Goal: Transaction & Acquisition: Obtain resource

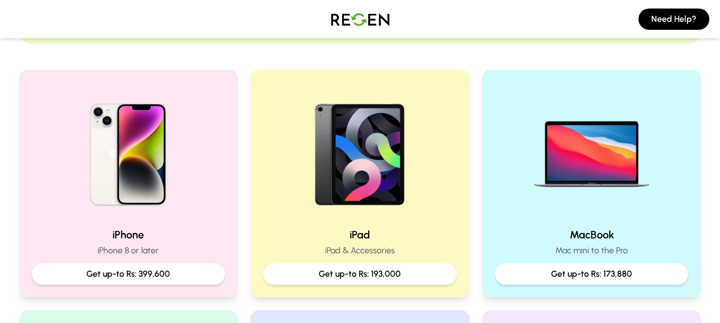
scroll to position [209, 0]
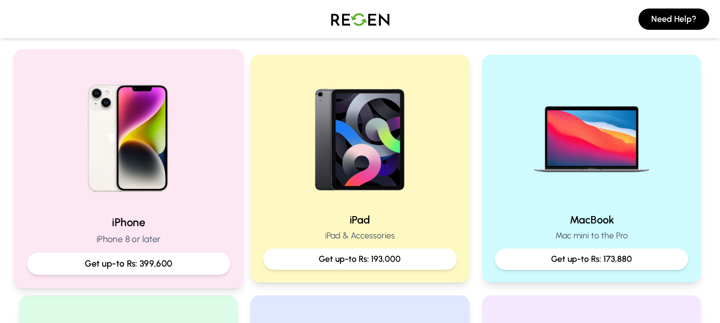
click at [167, 262] on p "Get up-to Rs: 399,600" at bounding box center [128, 263] width 185 height 13
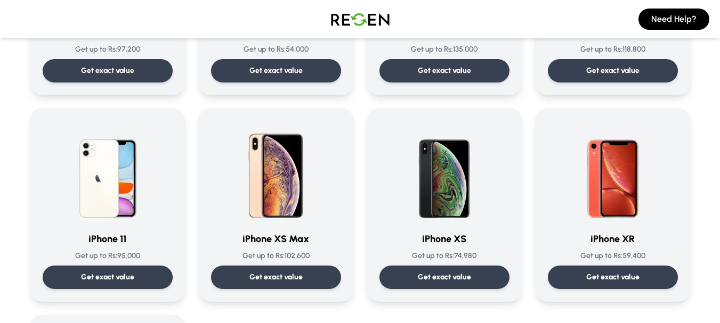
scroll to position [1128, 0]
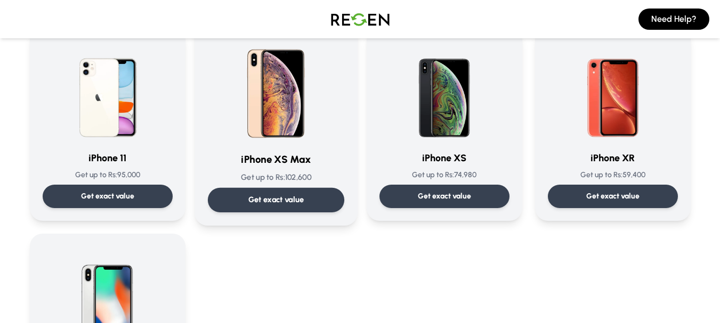
click at [263, 199] on p "Get exact value" at bounding box center [276, 199] width 56 height 11
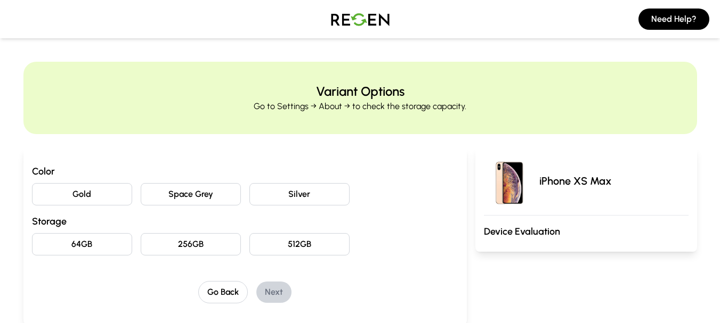
click at [102, 198] on button "Gold" at bounding box center [82, 194] width 100 height 22
click at [104, 242] on button "64GB" at bounding box center [82, 244] width 100 height 22
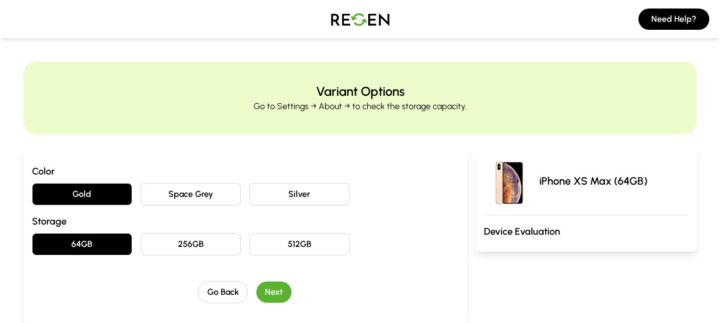
click at [186, 186] on button "Space Grey" at bounding box center [191, 194] width 100 height 22
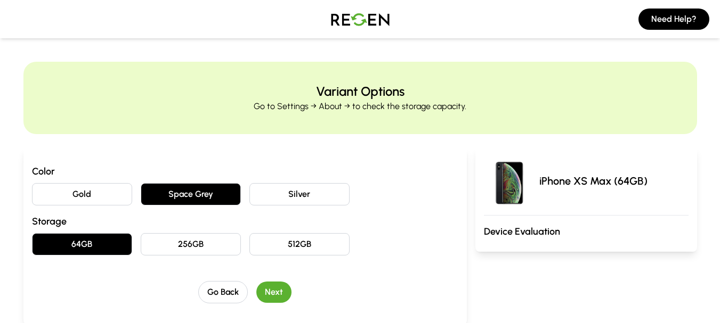
click at [274, 297] on button "Next" at bounding box center [273, 292] width 35 height 21
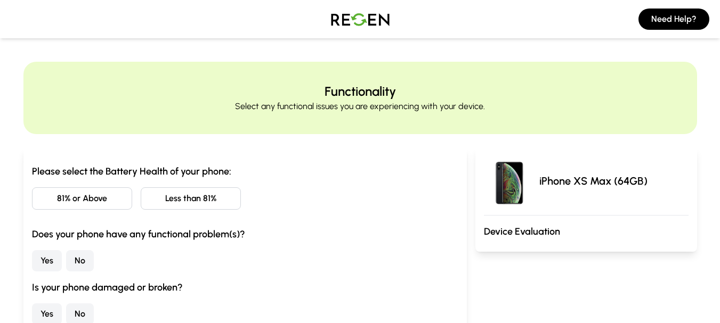
click at [100, 200] on button "81% or Above" at bounding box center [82, 199] width 100 height 22
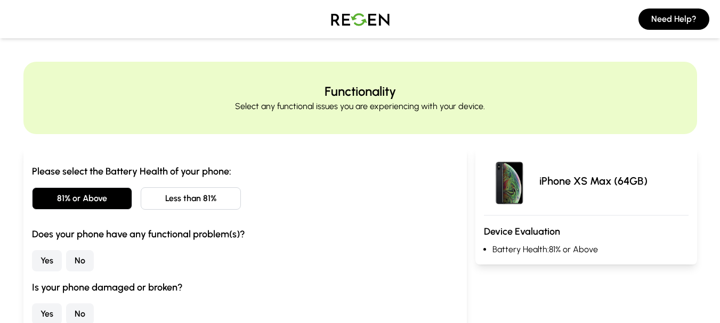
drag, startPoint x: 78, startPoint y: 260, endPoint x: 79, endPoint y: 278, distance: 17.1
click at [78, 261] on button "No" at bounding box center [80, 260] width 28 height 21
click at [83, 314] on button "No" at bounding box center [80, 314] width 28 height 21
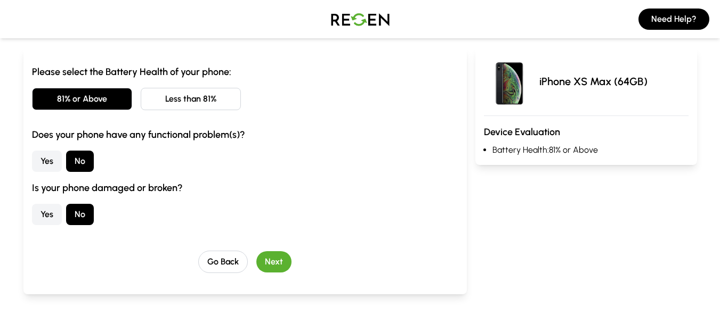
scroll to position [169, 0]
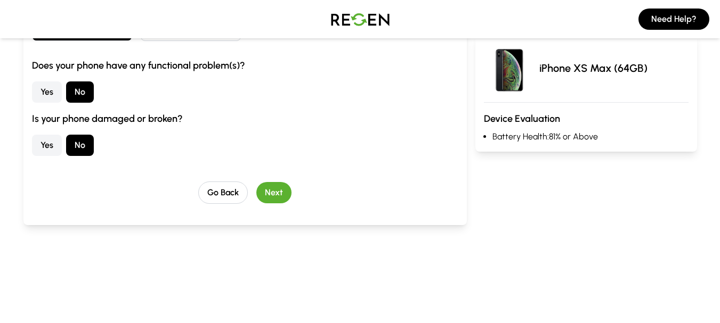
click at [281, 188] on button "Next" at bounding box center [273, 192] width 35 height 21
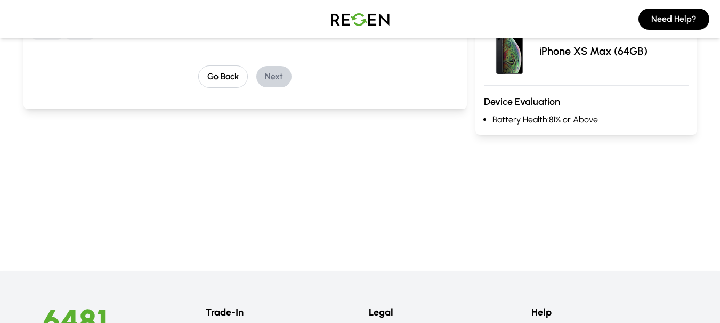
scroll to position [0, 0]
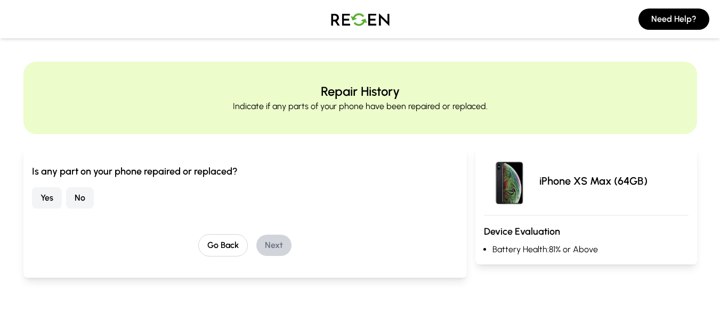
click at [72, 201] on button "No" at bounding box center [80, 198] width 28 height 21
click at [265, 247] on button "Next" at bounding box center [273, 245] width 35 height 21
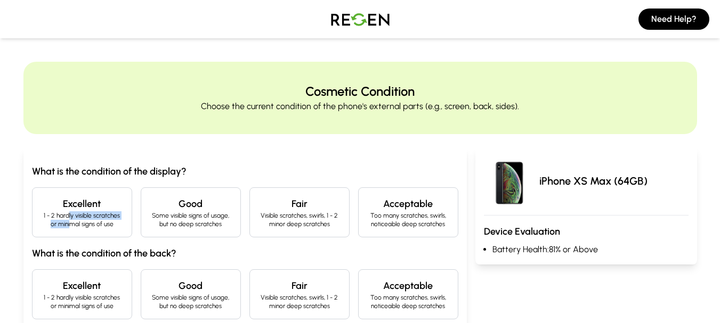
click at [68, 219] on p "1 - 2 hardly visible scratches or minimal signs of use" at bounding box center [82, 219] width 82 height 17
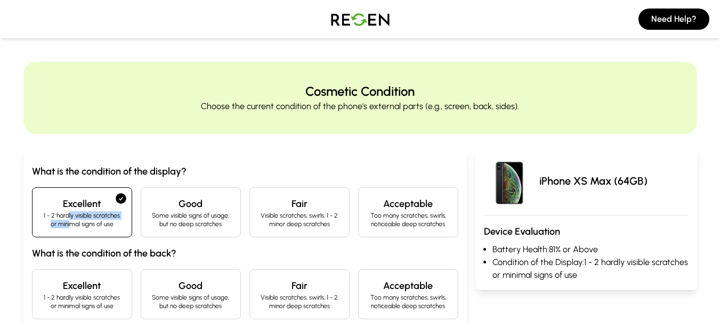
click at [82, 303] on p "1 - 2 hardly visible scratches or minimal signs of use" at bounding box center [82, 302] width 82 height 17
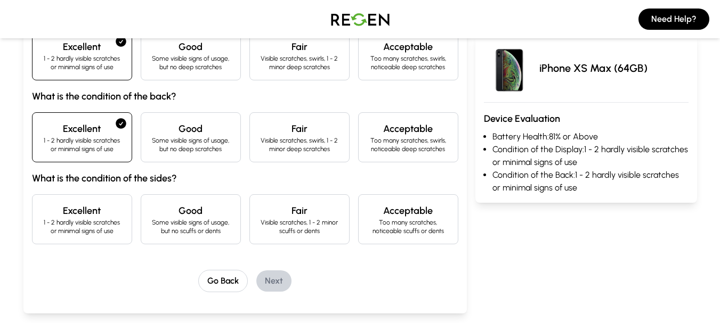
scroll to position [177, 0]
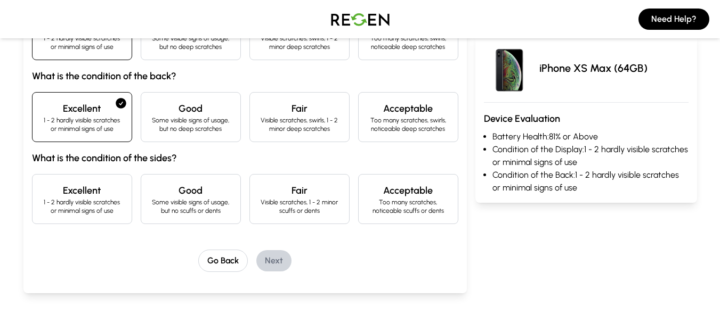
drag, startPoint x: 102, startPoint y: 207, endPoint x: 131, endPoint y: 215, distance: 29.9
click at [102, 206] on p "1 - 2 hardly visible scratches or minimal signs of use" at bounding box center [82, 206] width 82 height 17
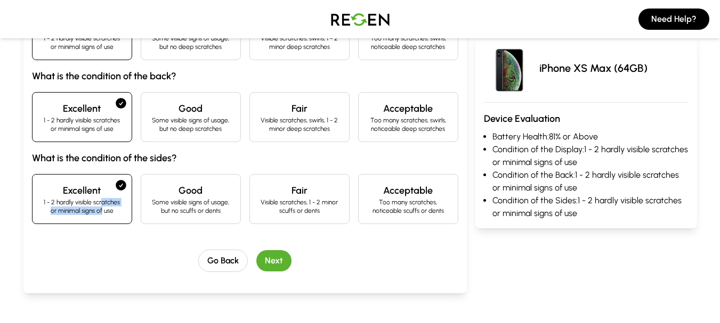
click at [280, 254] on button "Next" at bounding box center [273, 260] width 35 height 21
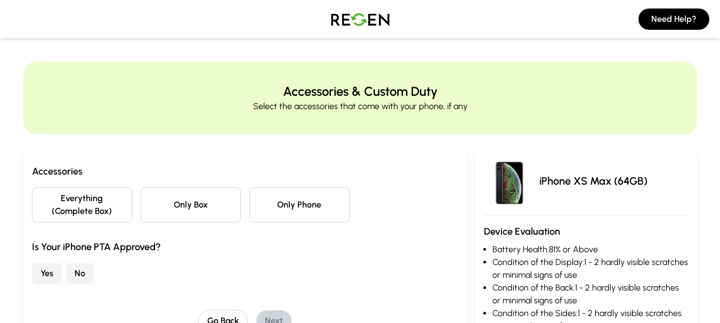
click at [300, 215] on button "Only Phone" at bounding box center [299, 205] width 100 height 35
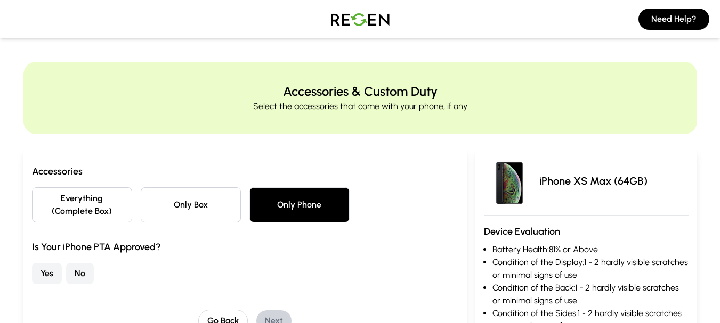
click at [43, 276] on button "Yes" at bounding box center [47, 273] width 30 height 21
click at [279, 311] on button "Next" at bounding box center [273, 321] width 35 height 21
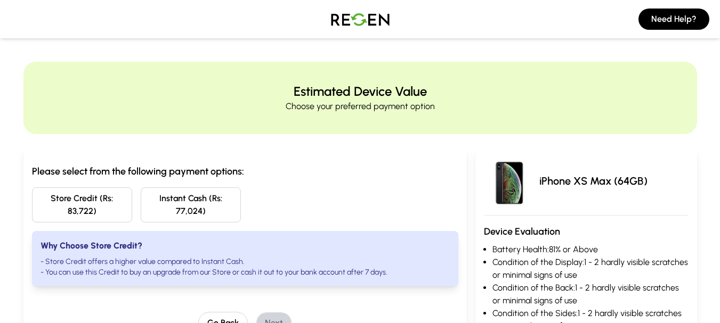
drag, startPoint x: 67, startPoint y: 210, endPoint x: 101, endPoint y: 210, distance: 34.1
click at [101, 210] on button "Store Credit (Rs: 83,722)" at bounding box center [82, 205] width 100 height 35
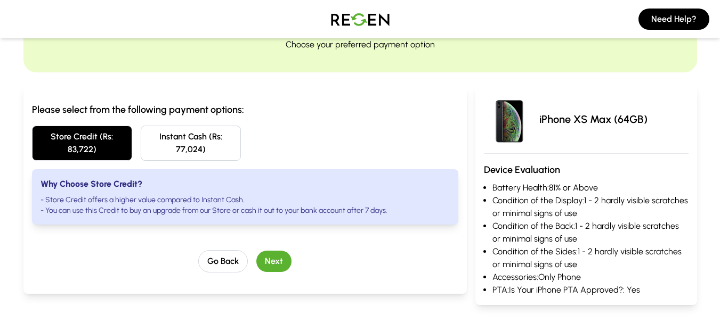
scroll to position [53, 0]
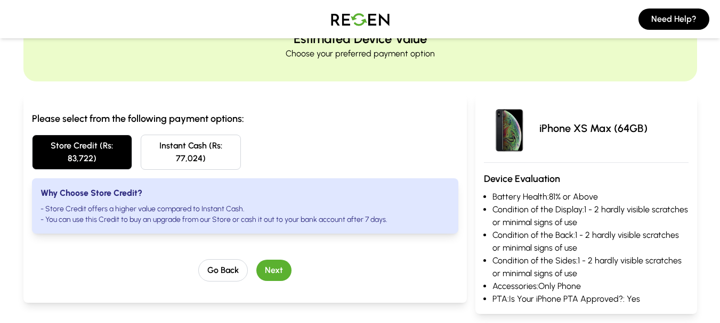
click at [223, 160] on button "Instant Cash (Rs: 77,024)" at bounding box center [191, 152] width 100 height 35
